Goal: Task Accomplishment & Management: Manage account settings

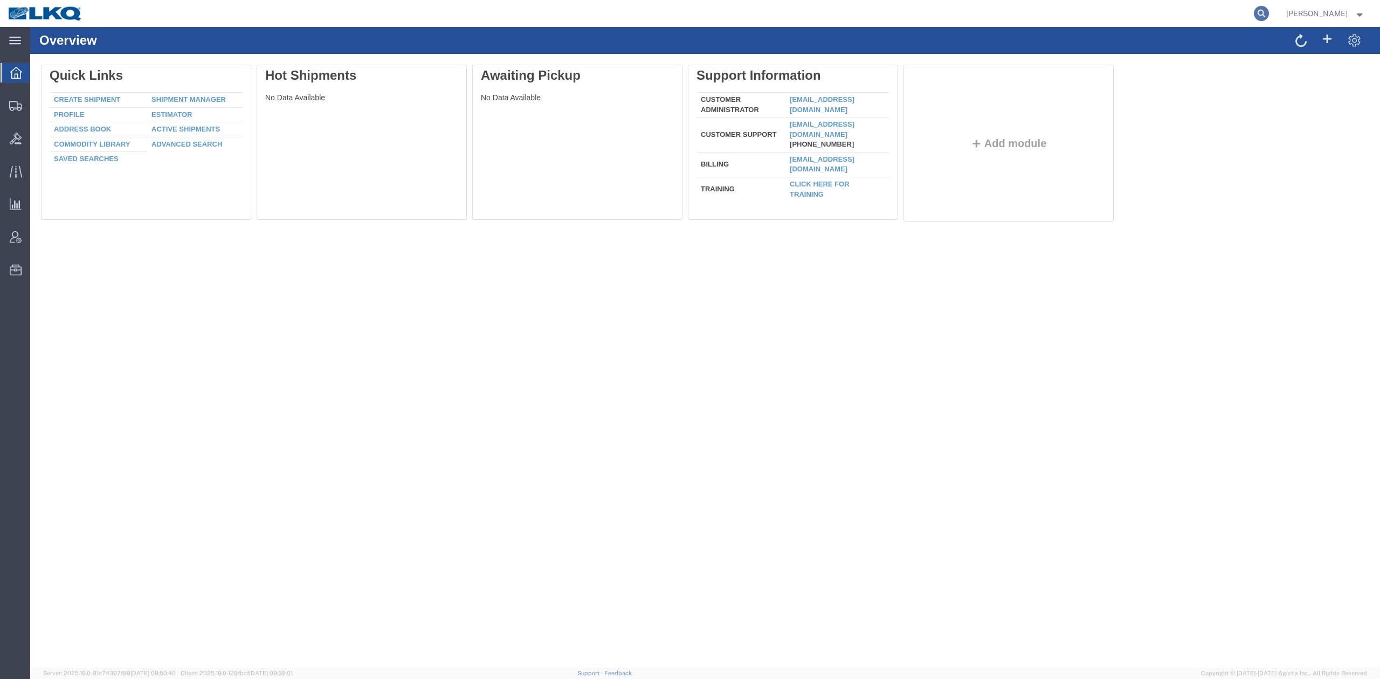
click at [1269, 12] on icon at bounding box center [1261, 13] width 15 height 15
click at [1135, 10] on input "search" at bounding box center [1090, 14] width 328 height 26
paste input "56833963"
type input "56833963"
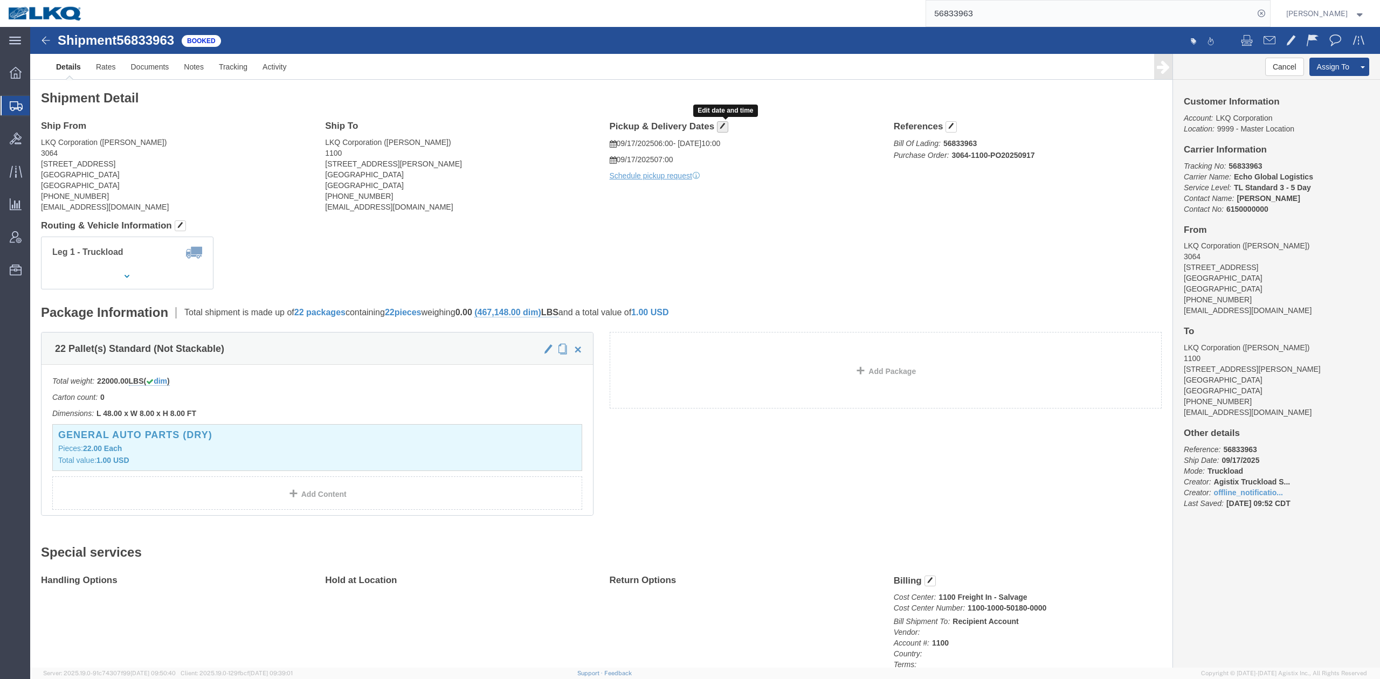
click span "button"
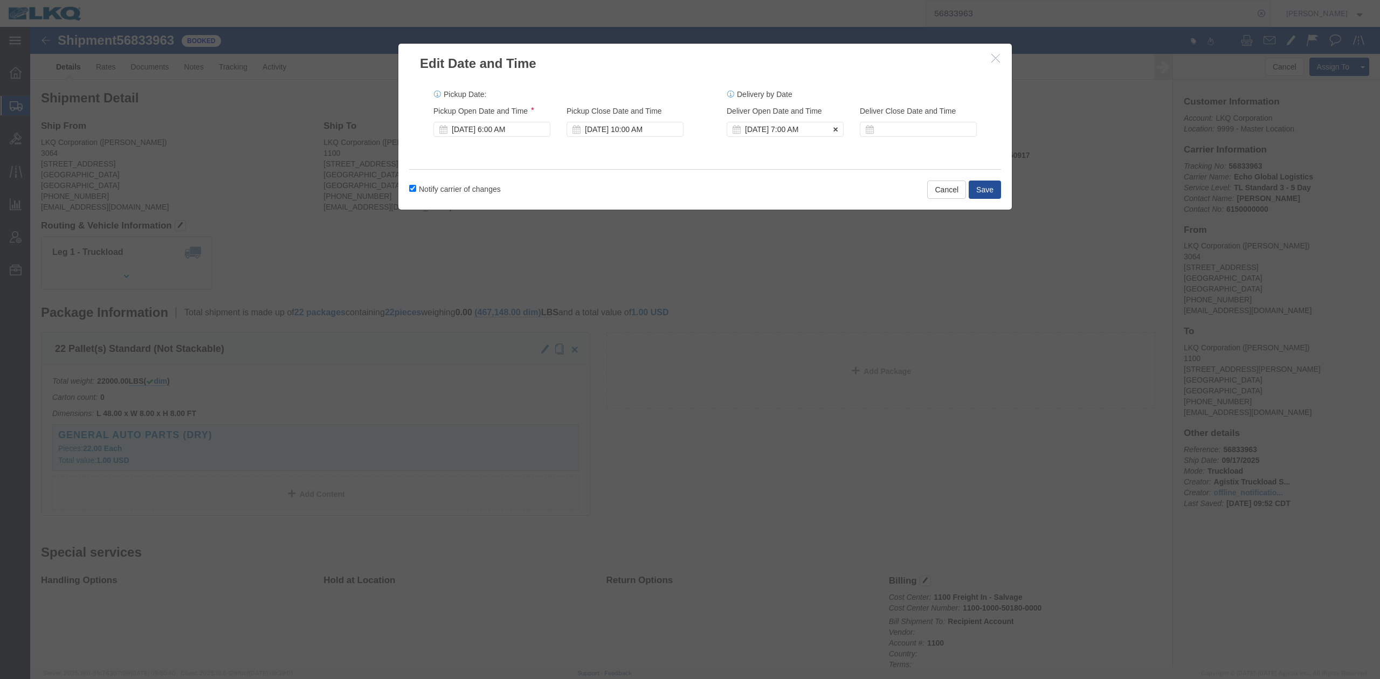
click div "[DATE] 7:00 AM"
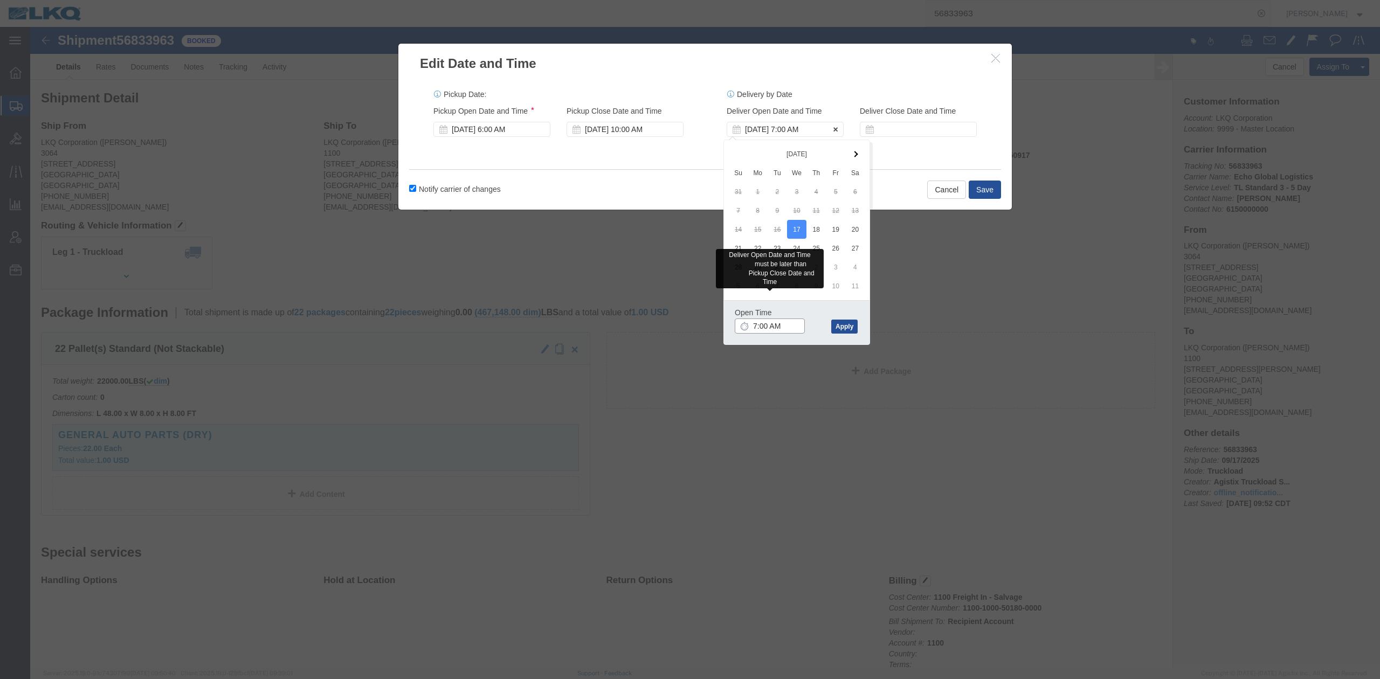
type input "7:00 PM"
click button "Apply"
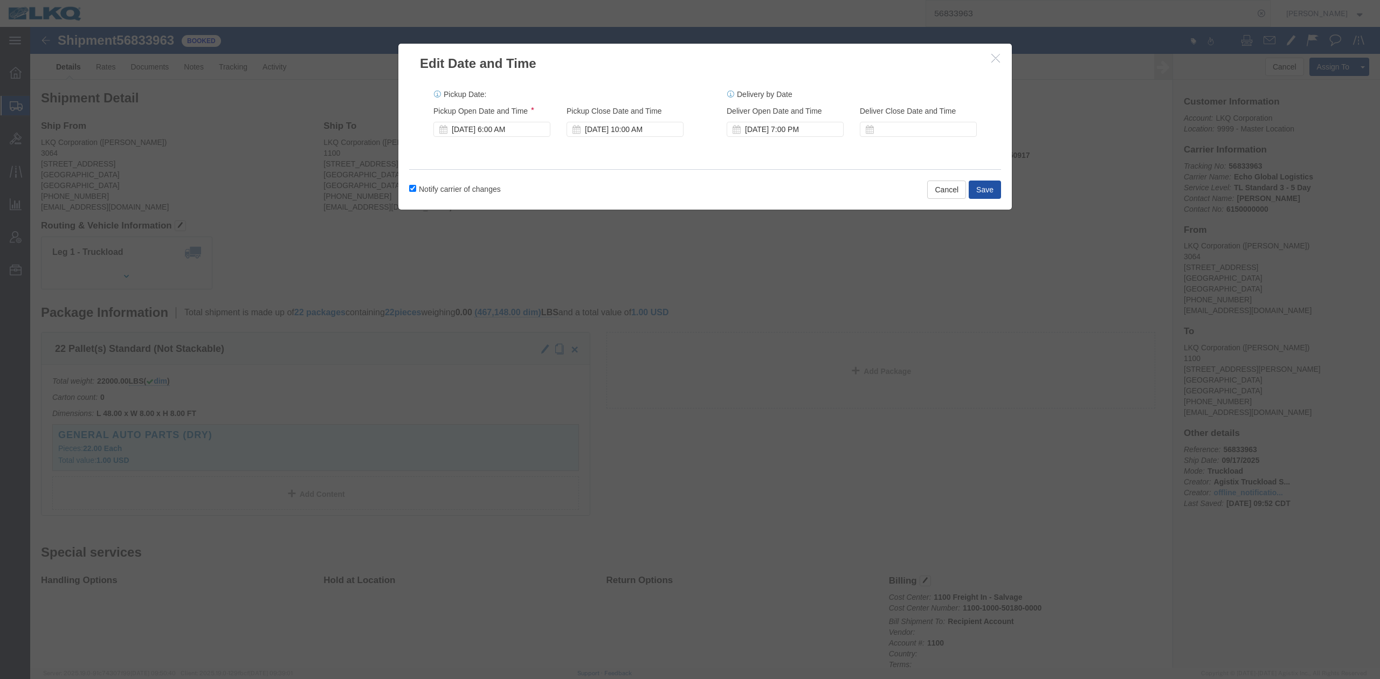
click button "Save"
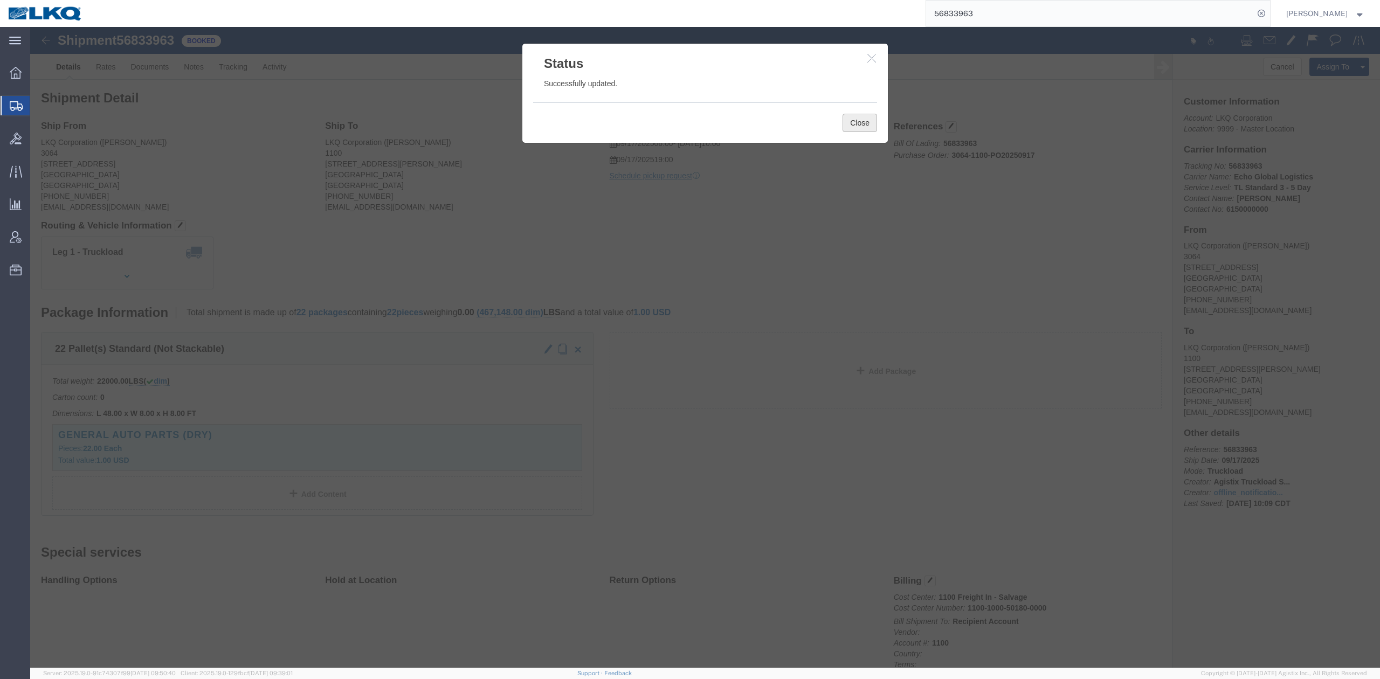
click button "Close"
